Goal: Transaction & Acquisition: Purchase product/service

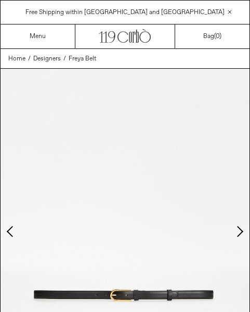
click at [217, 205] on img at bounding box center [125, 225] width 249 height 312
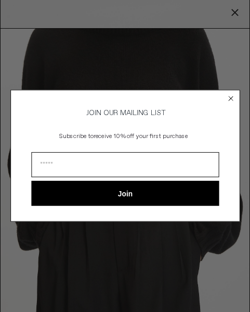
scroll to position [287, 0]
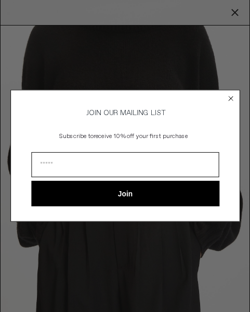
click at [229, 97] on circle "Close dialog" at bounding box center [231, 99] width 10 height 10
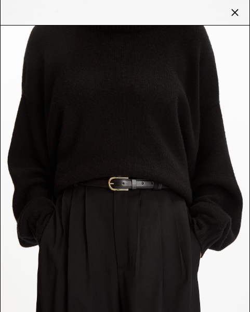
scroll to position [0, 0]
click at [232, 5] on div at bounding box center [235, 12] width 15 height 15
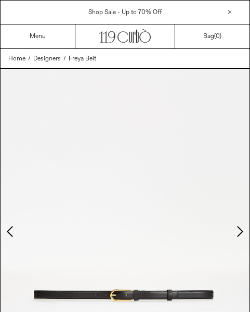
click at [243, 226] on button "Next slide" at bounding box center [239, 231] width 10 height 10
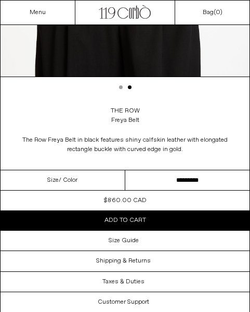
scroll to position [255, 0]
